Goal: Check status: Check status

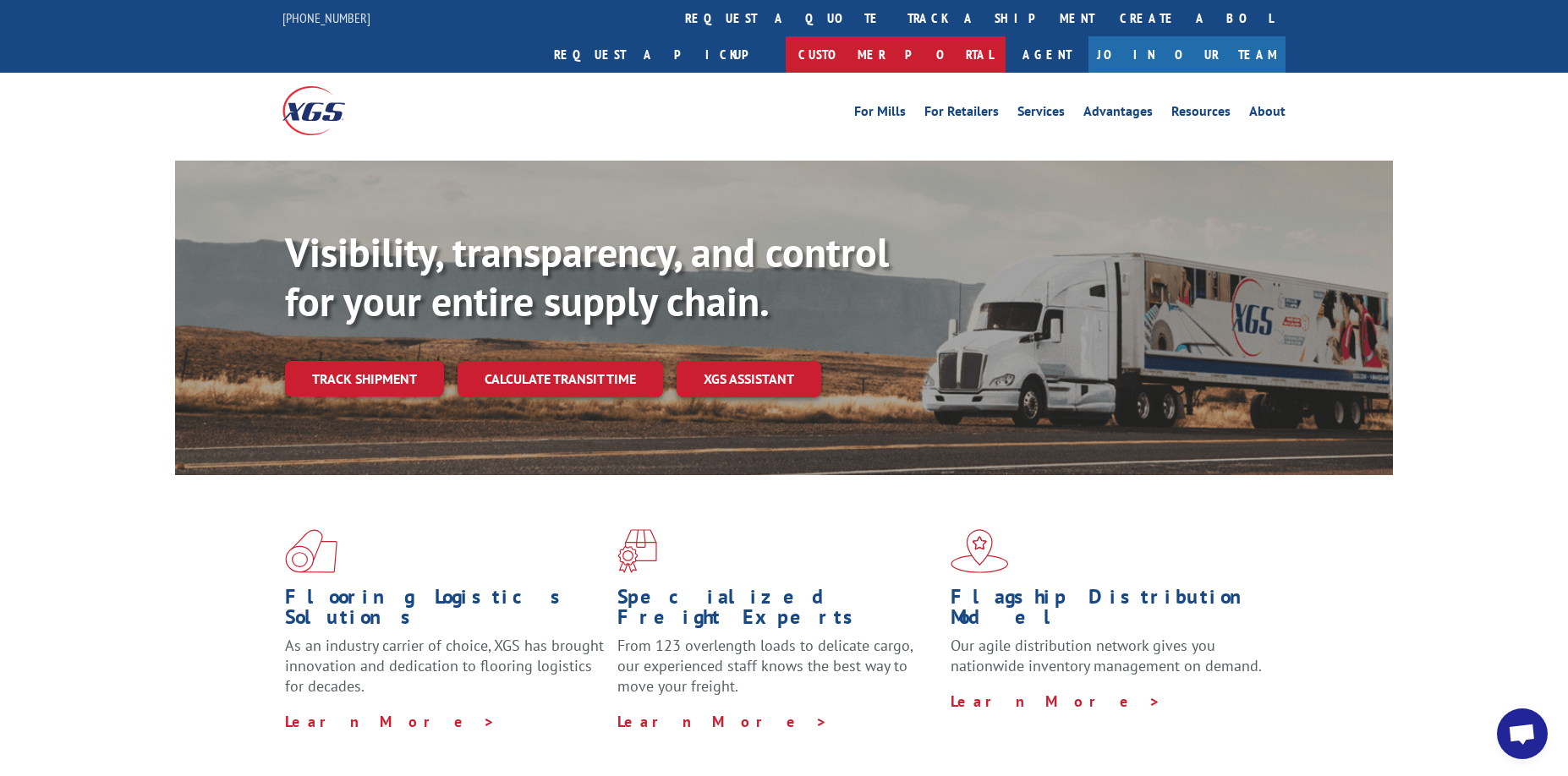
click at [1005, 36] on link "Customer Portal" at bounding box center [896, 54] width 220 height 36
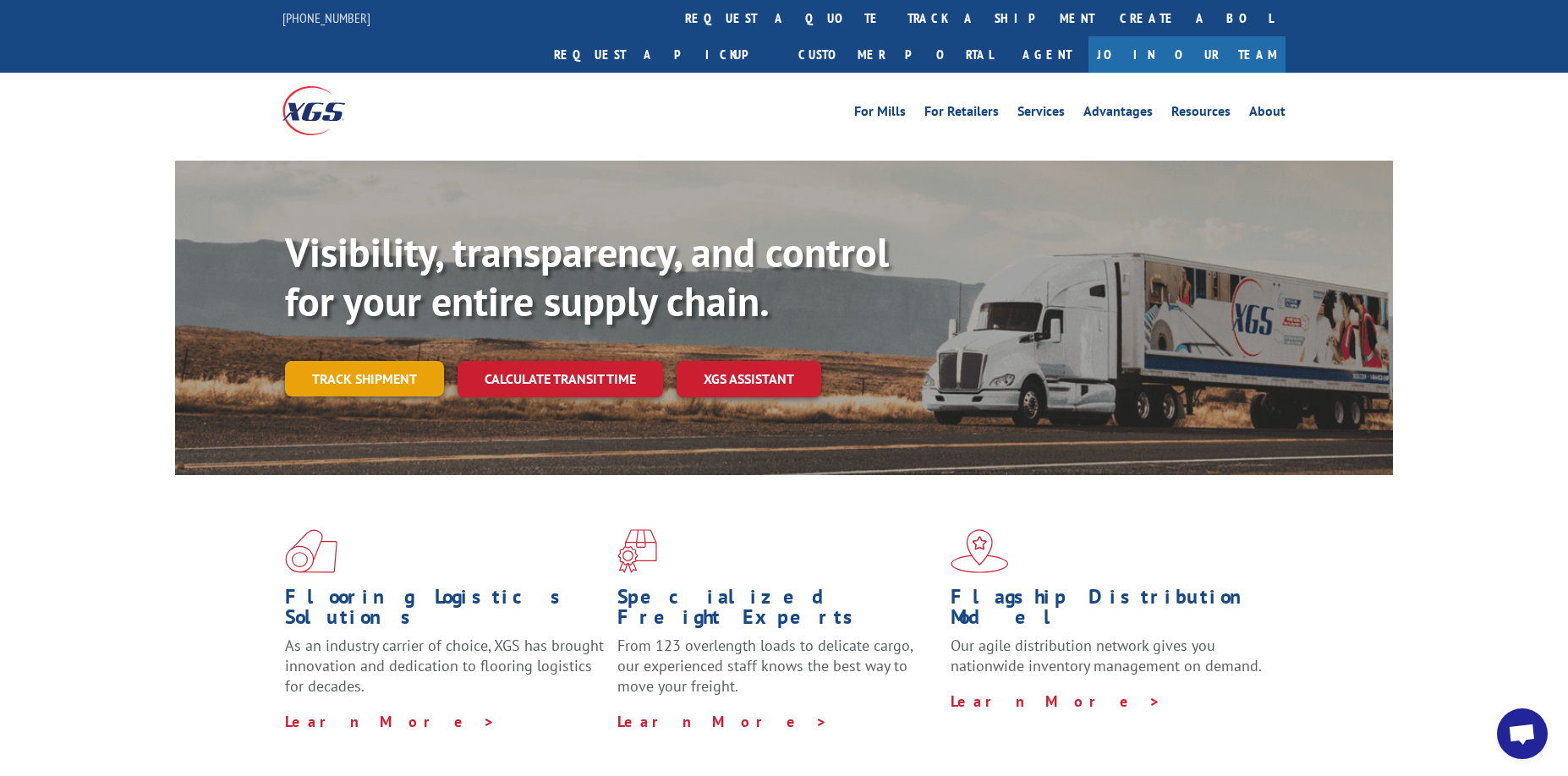
click at [362, 361] on link "Track shipment" at bounding box center [365, 379] width 159 height 36
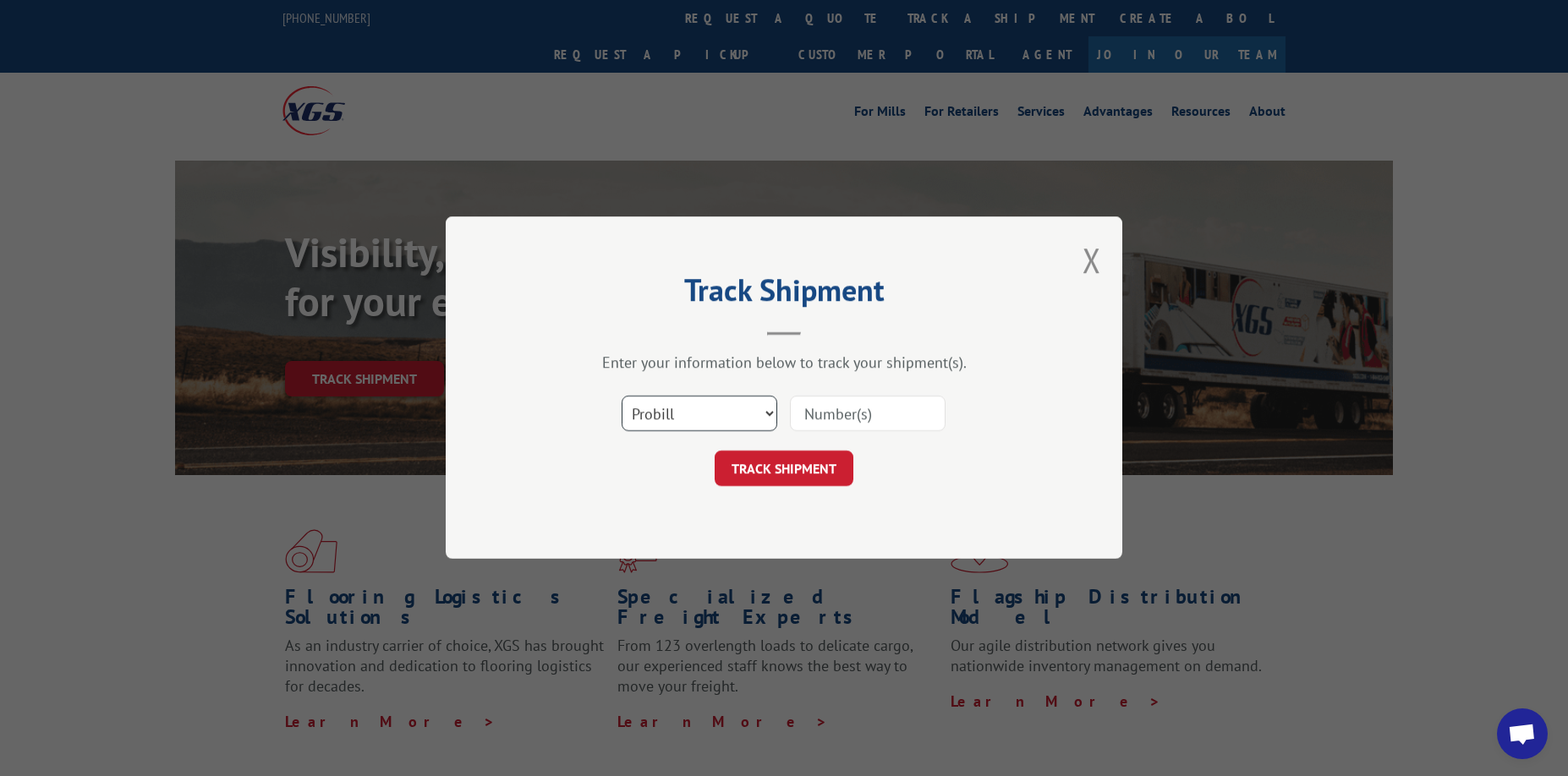
click at [747, 407] on select "Select category... Probill BOL PO" at bounding box center [699, 414] width 155 height 36
select select "bol"
click at [622, 396] on select "Select category... Probill BOL PO" at bounding box center [699, 414] width 155 height 36
click at [862, 399] on input at bounding box center [868, 414] width 155 height 36
paste input "17595906"
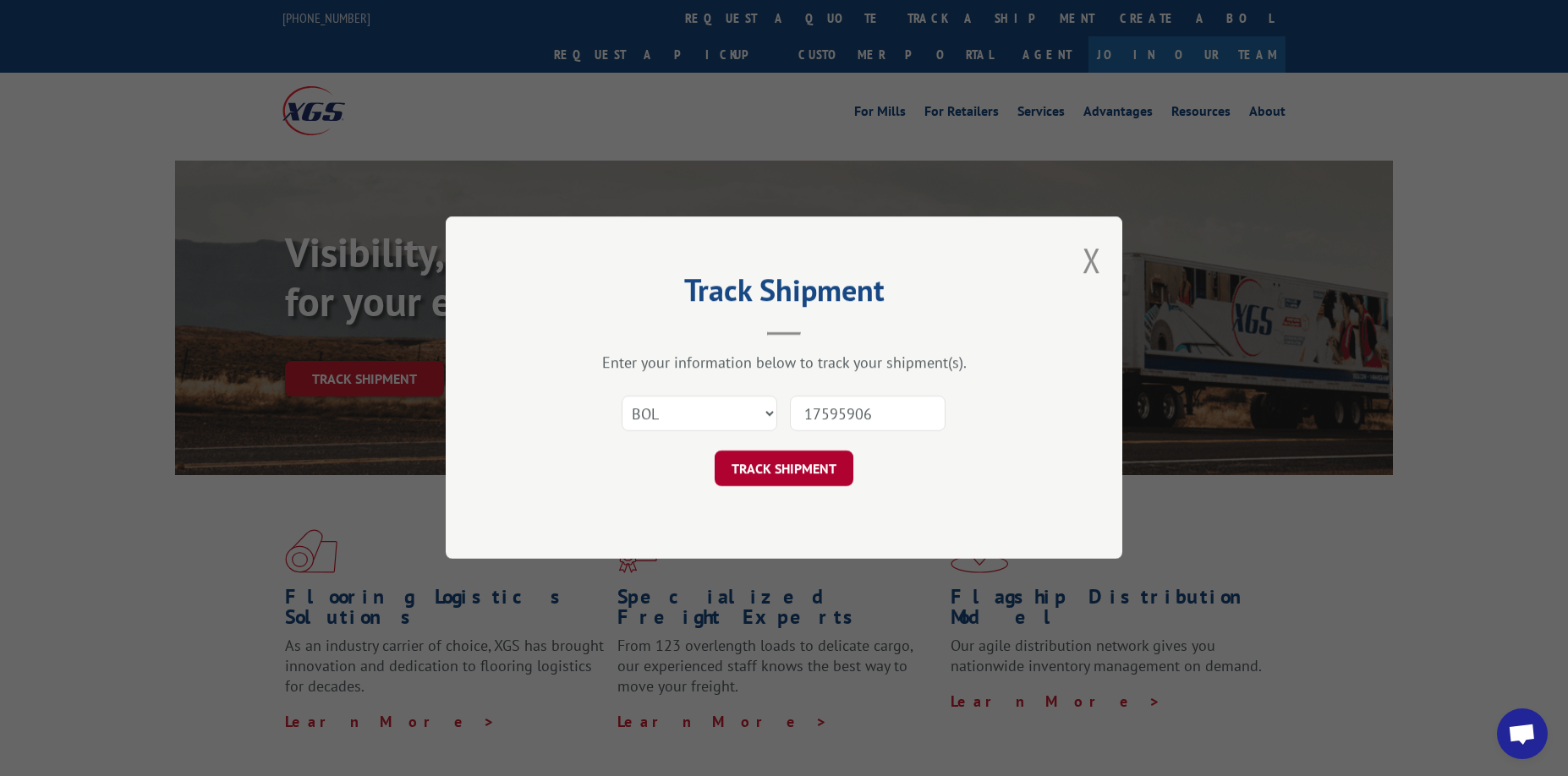
type input "17595906"
click at [807, 468] on button "TRACK SHIPMENT" at bounding box center [783, 469] width 138 height 36
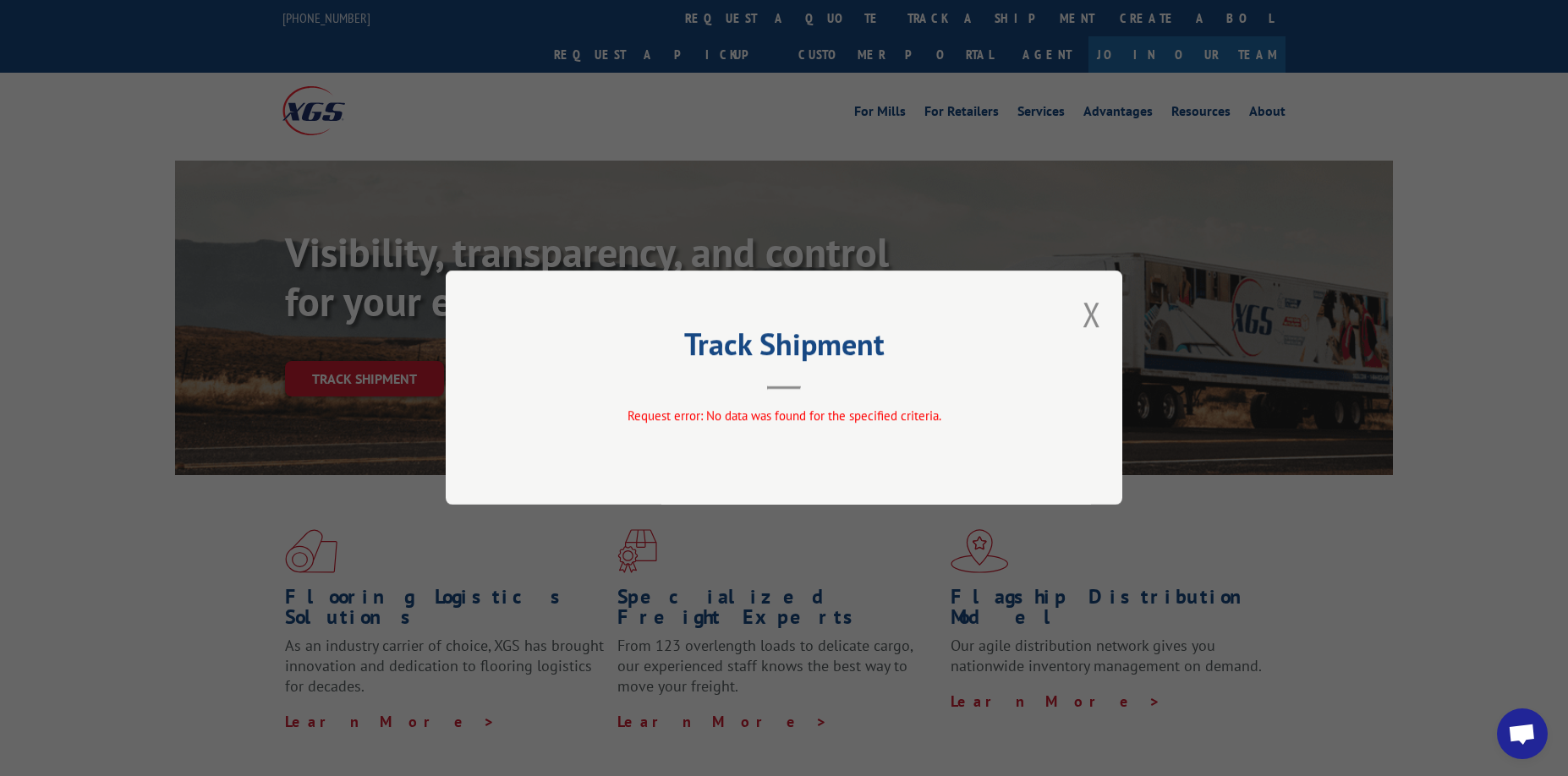
drag, startPoint x: 1089, startPoint y: 317, endPoint x: 1078, endPoint y: 313, distance: 11.7
click at [1087, 315] on button "Close modal" at bounding box center [1091, 314] width 19 height 45
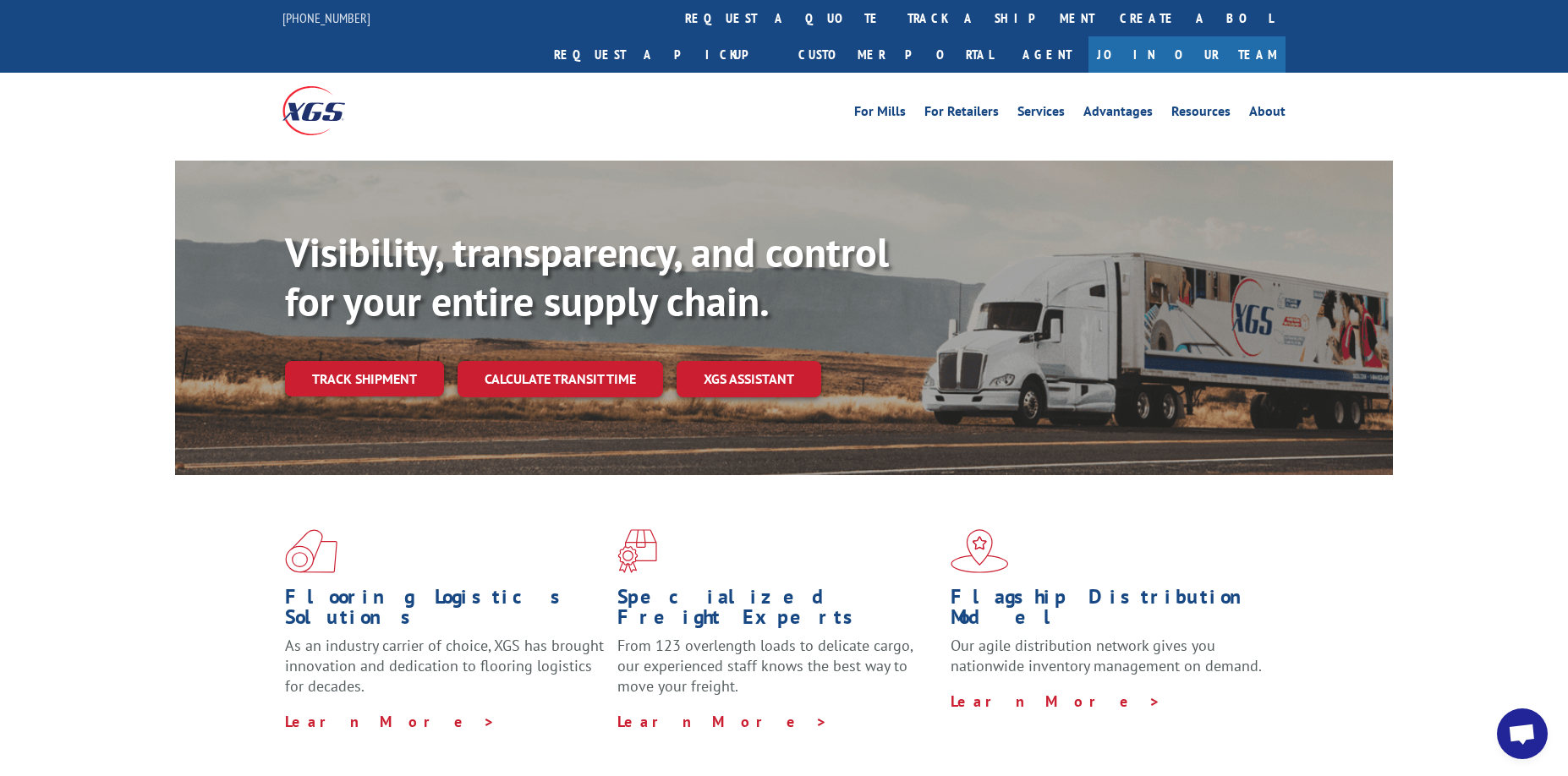
click at [360, 361] on link "Track shipment" at bounding box center [365, 379] width 159 height 36
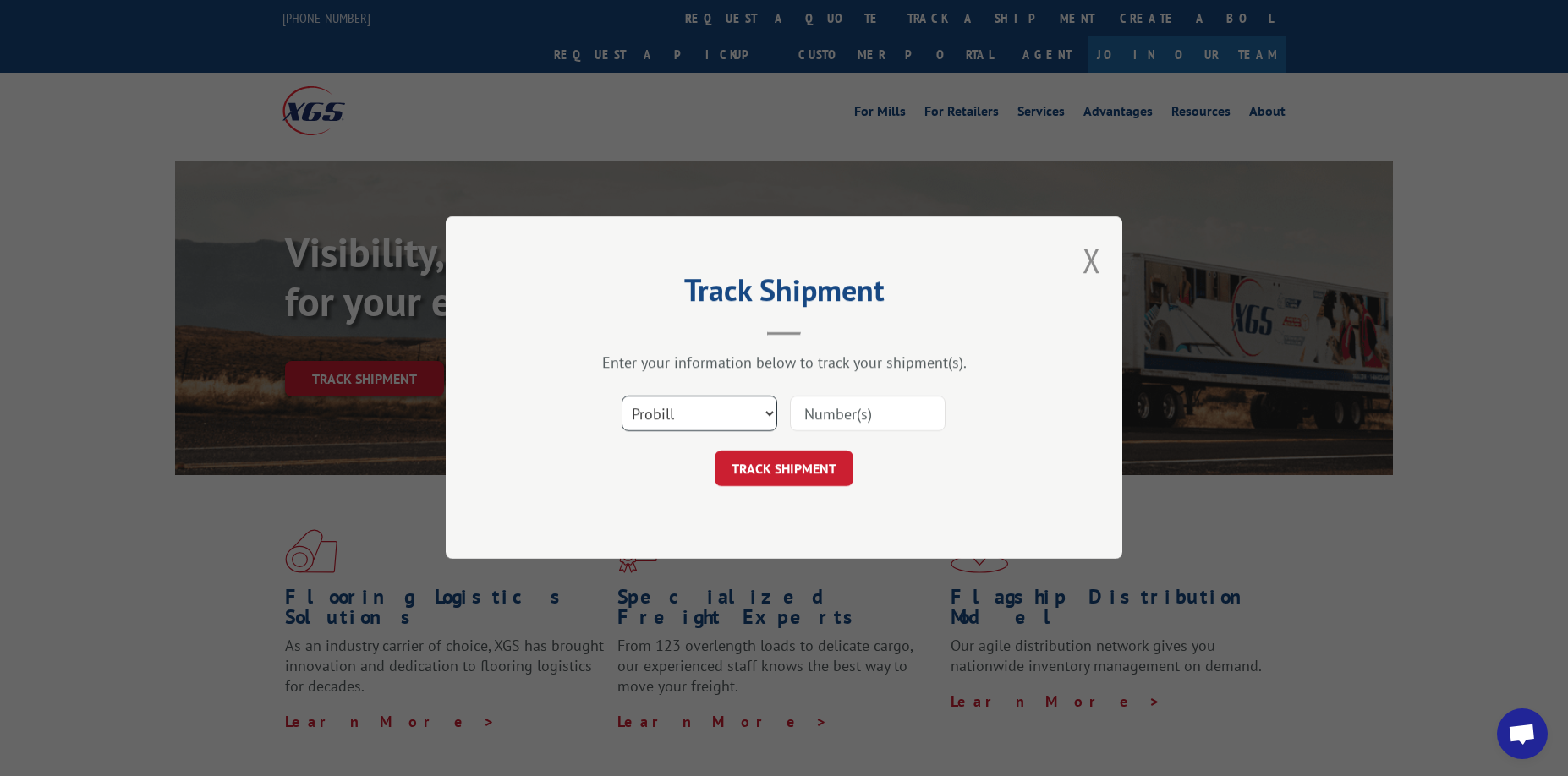
click at [707, 423] on select "Select category... Probill BOL PO" at bounding box center [699, 414] width 155 height 36
select select "bol"
click at [622, 396] on select "Select category... Probill BOL PO" at bounding box center [699, 414] width 155 height 36
click at [857, 407] on input at bounding box center [868, 414] width 155 height 36
paste input "17595906"
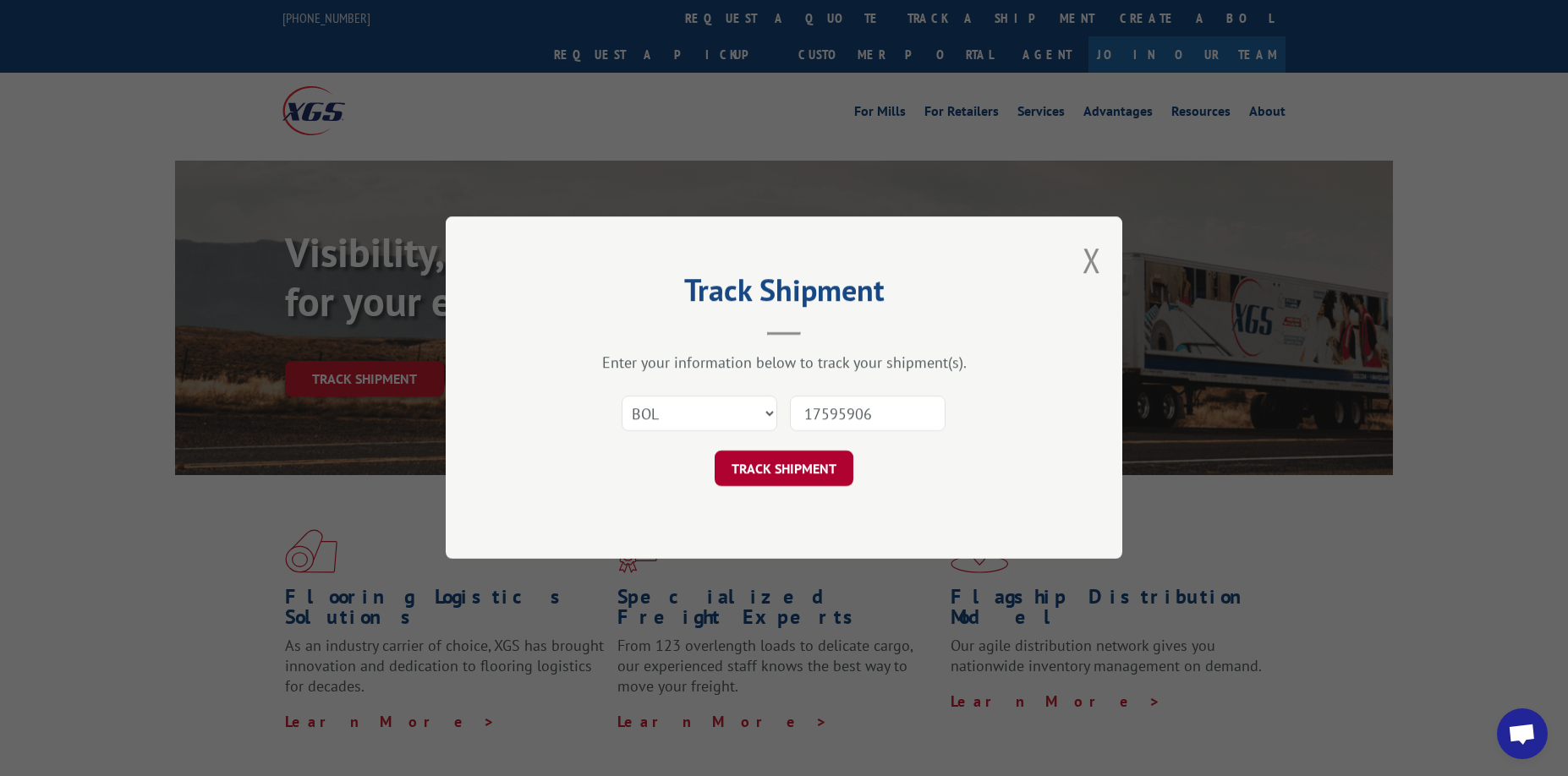
type input "17595906"
click at [806, 458] on button "TRACK SHIPMENT" at bounding box center [783, 469] width 138 height 36
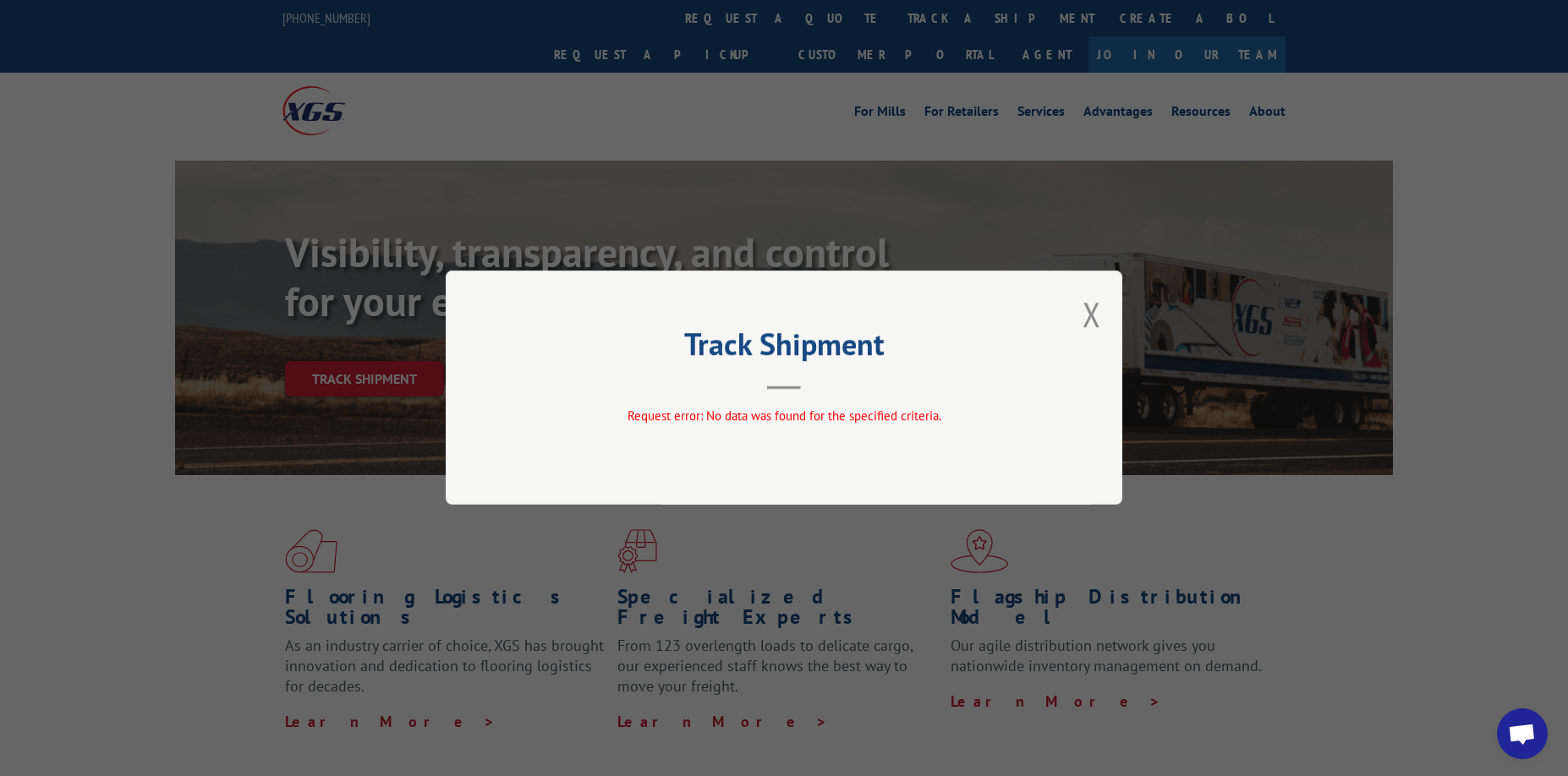
drag, startPoint x: 1093, startPoint y: 305, endPoint x: 181, endPoint y: 227, distance: 915.3
click at [1088, 305] on button "Close modal" at bounding box center [1091, 314] width 19 height 45
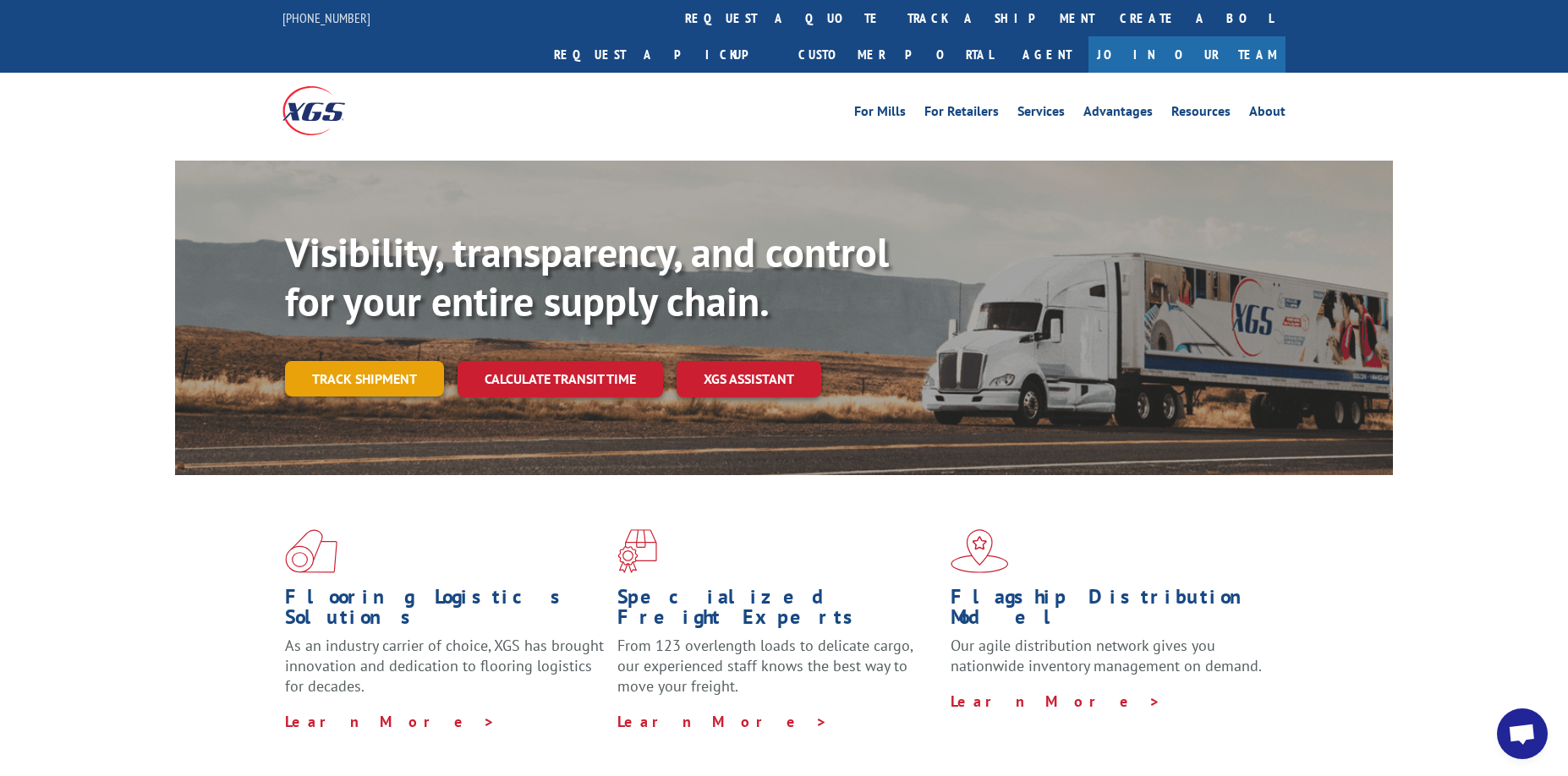
click at [372, 361] on link "Track shipment" at bounding box center [365, 379] width 159 height 36
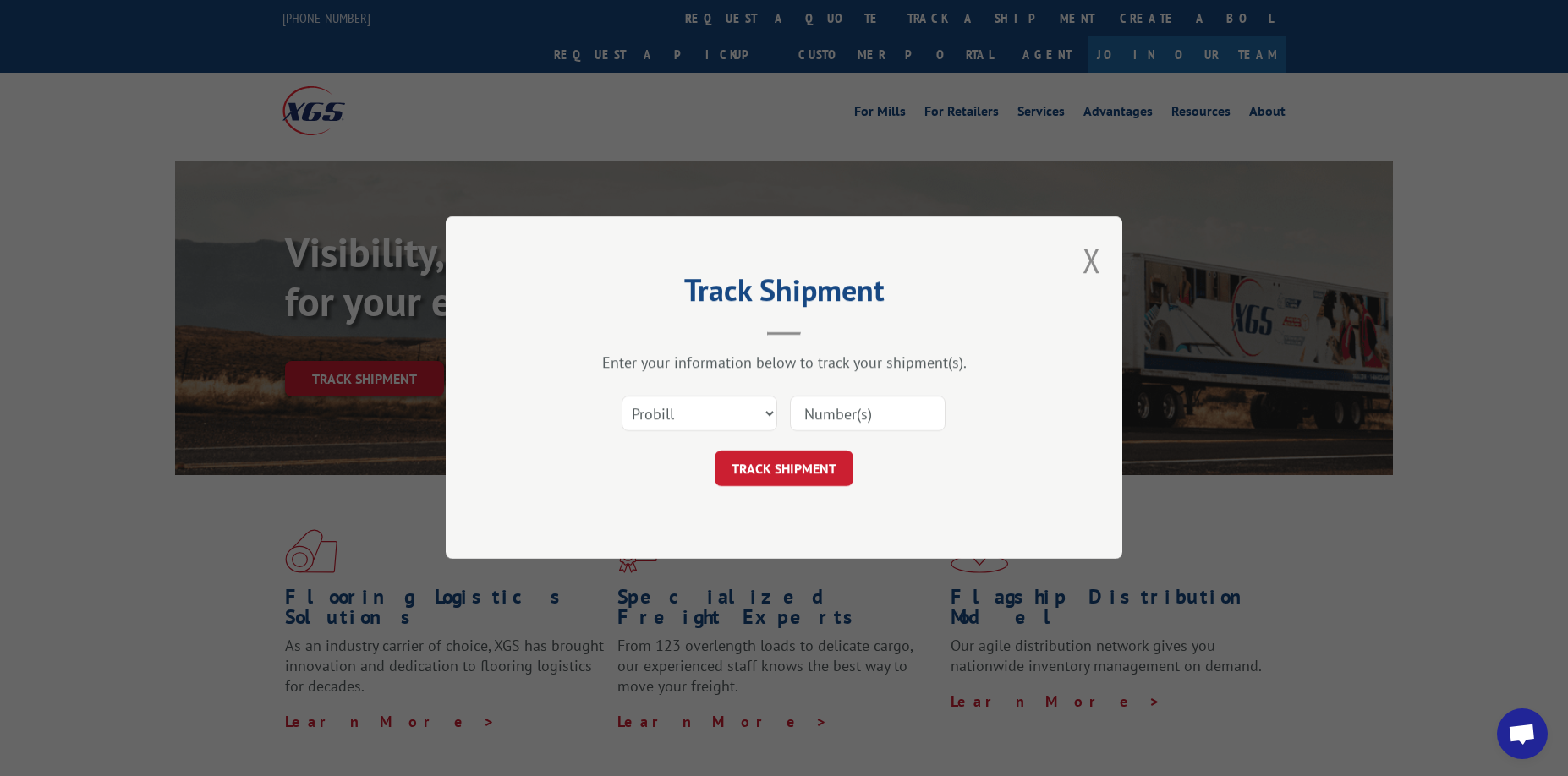
click at [913, 422] on input at bounding box center [868, 414] width 155 height 36
paste input "17595906"
type input "17595906"
click at [827, 451] on button "TRACK SHIPMENT" at bounding box center [783, 469] width 138 height 36
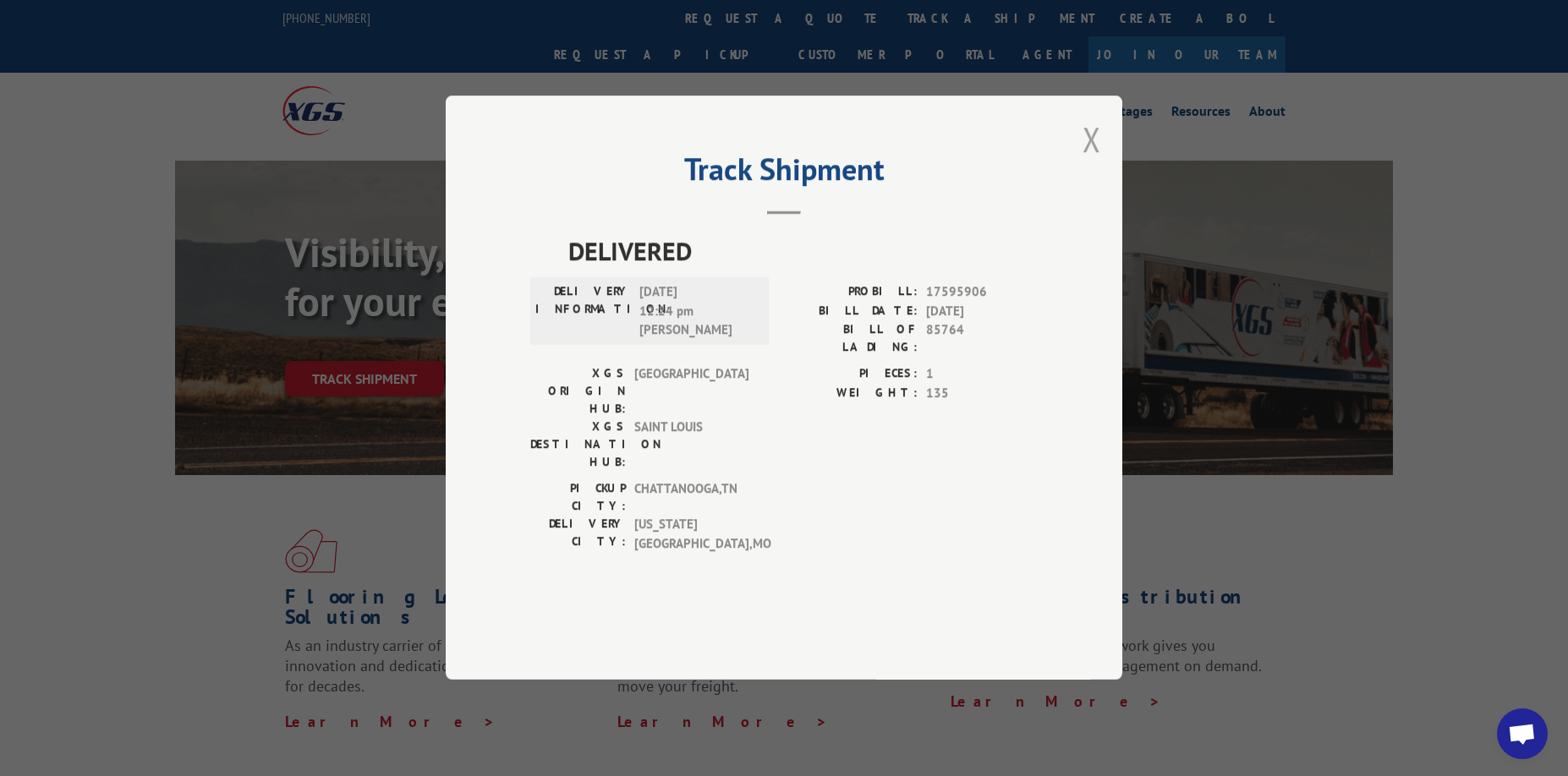
click at [1089, 161] on button "Close modal" at bounding box center [1091, 138] width 19 height 45
